Goal: Task Accomplishment & Management: Manage account settings

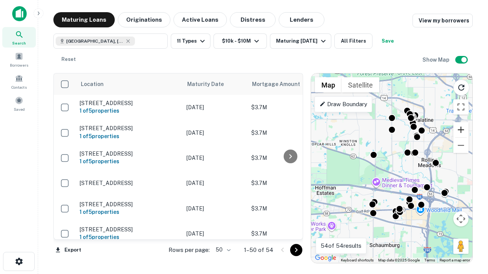
click at [461, 130] on button "Zoom in" at bounding box center [460, 129] width 15 height 15
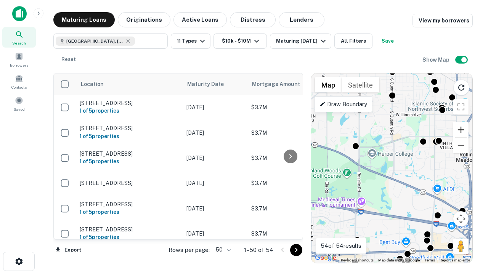
click at [461, 130] on button "Zoom in" at bounding box center [460, 129] width 15 height 15
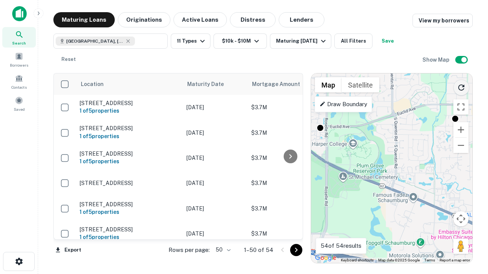
click at [461, 86] on icon "Reload search area" at bounding box center [461, 87] width 9 height 9
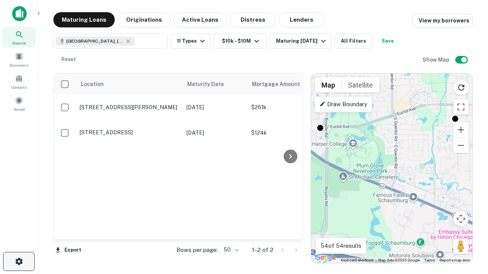
click at [19, 262] on icon "button" at bounding box center [18, 261] width 9 height 9
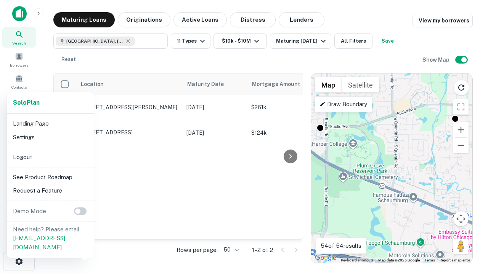
click at [50, 157] on li "Logout" at bounding box center [51, 158] width 82 height 14
